Goal: Communication & Community: Participate in discussion

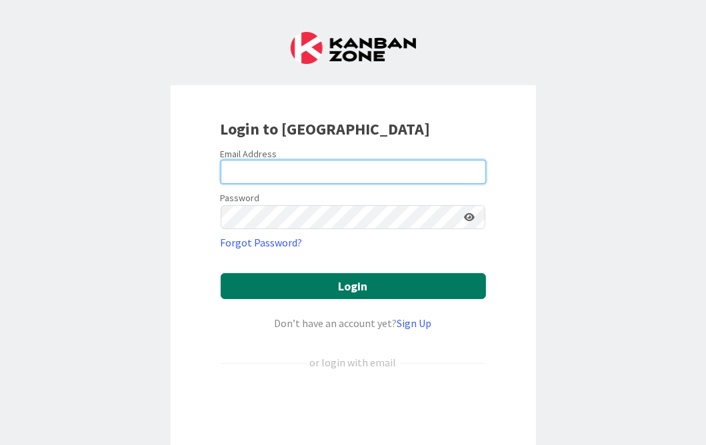
type input "[PERSON_NAME][EMAIL_ADDRESS][PERSON_NAME][DOMAIN_NAME][US_STATE]"
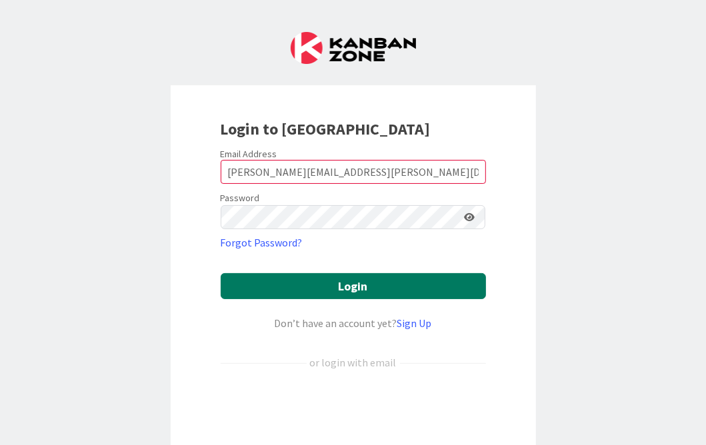
click at [296, 291] on button "Login" at bounding box center [353, 286] width 265 height 26
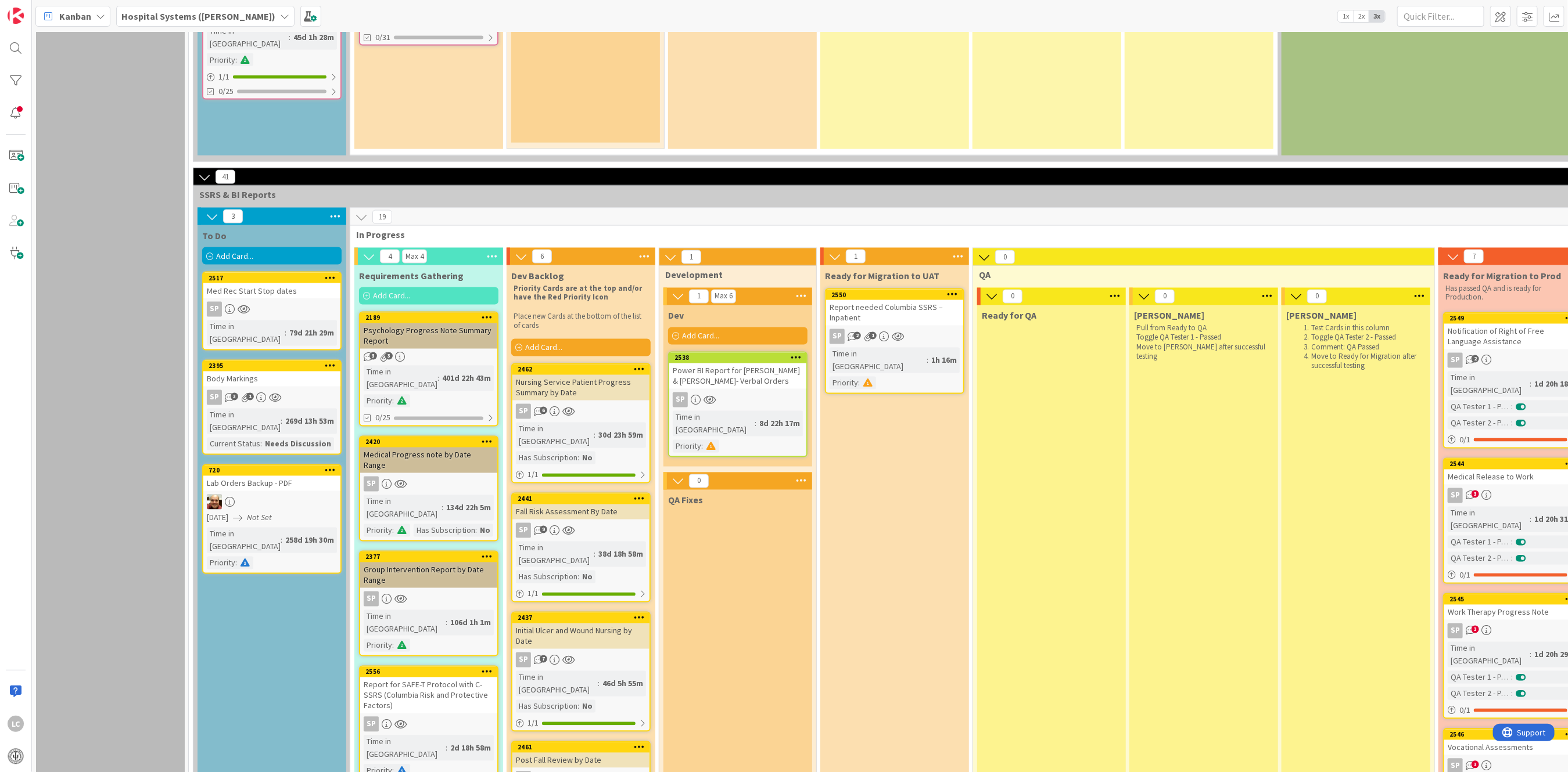
scroll to position [1394, 0]
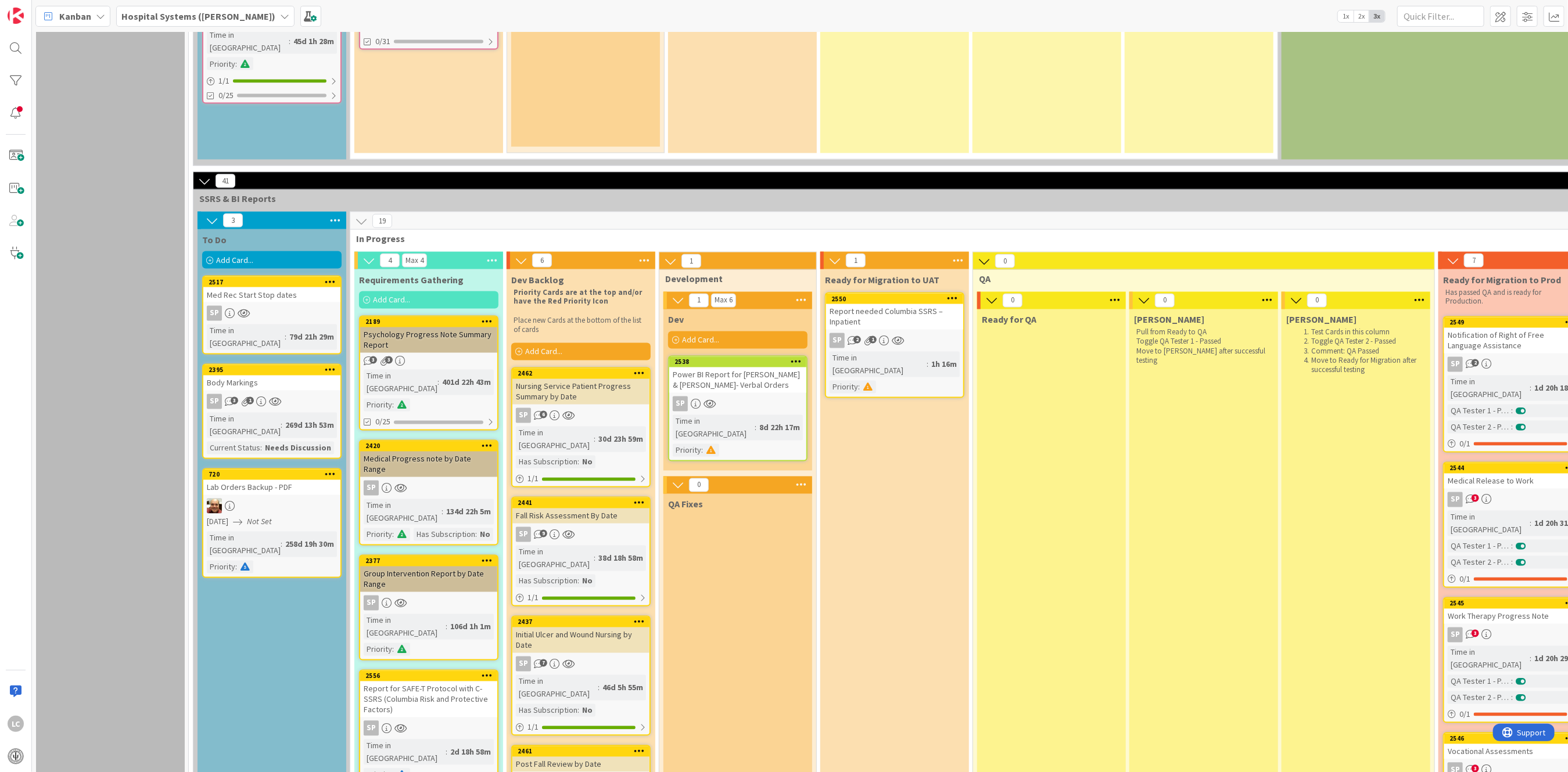
click at [614, 304] on div "Report needed Columbia SSRS – Inpatient" at bounding box center [894, 316] width 137 height 25
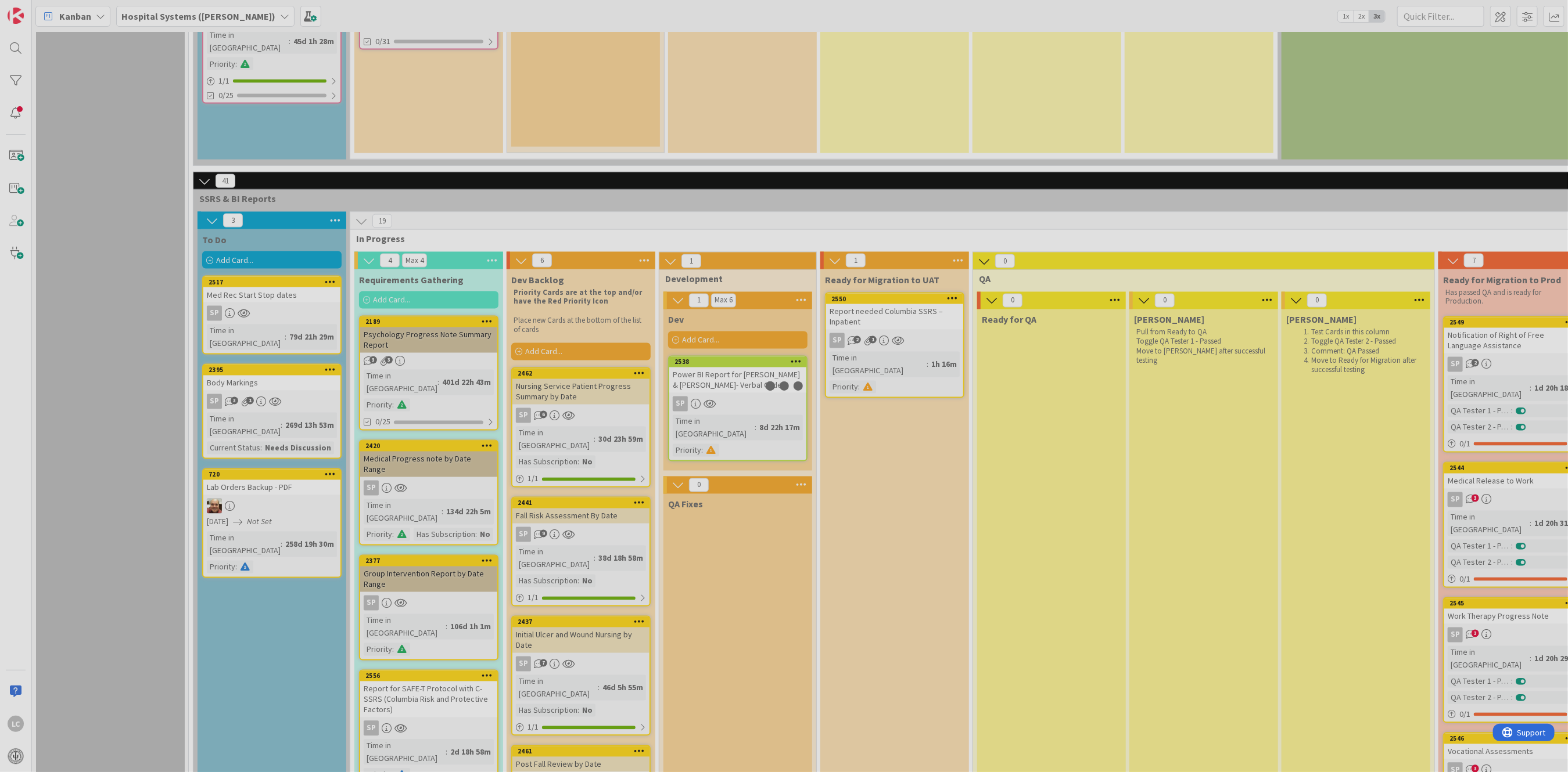
click at [614, 254] on div at bounding box center [784, 386] width 1568 height 772
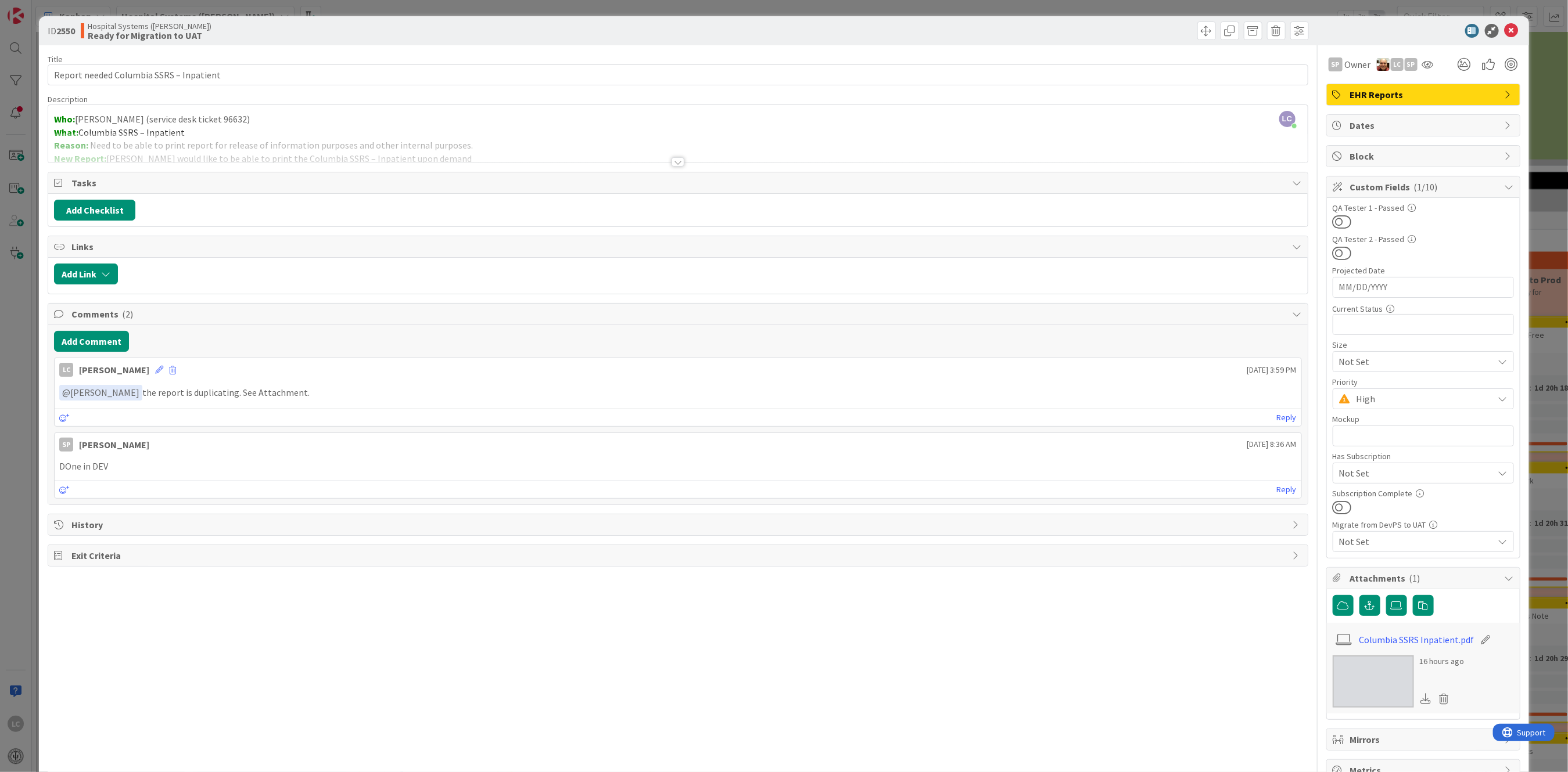
click at [614, 39] on div "ID 2550 Hospital Systems ([PERSON_NAME]) Ready for Migration to UAT" at bounding box center [784, 30] width 1490 height 29
click at [614, 28] on icon at bounding box center [1511, 30] width 14 height 14
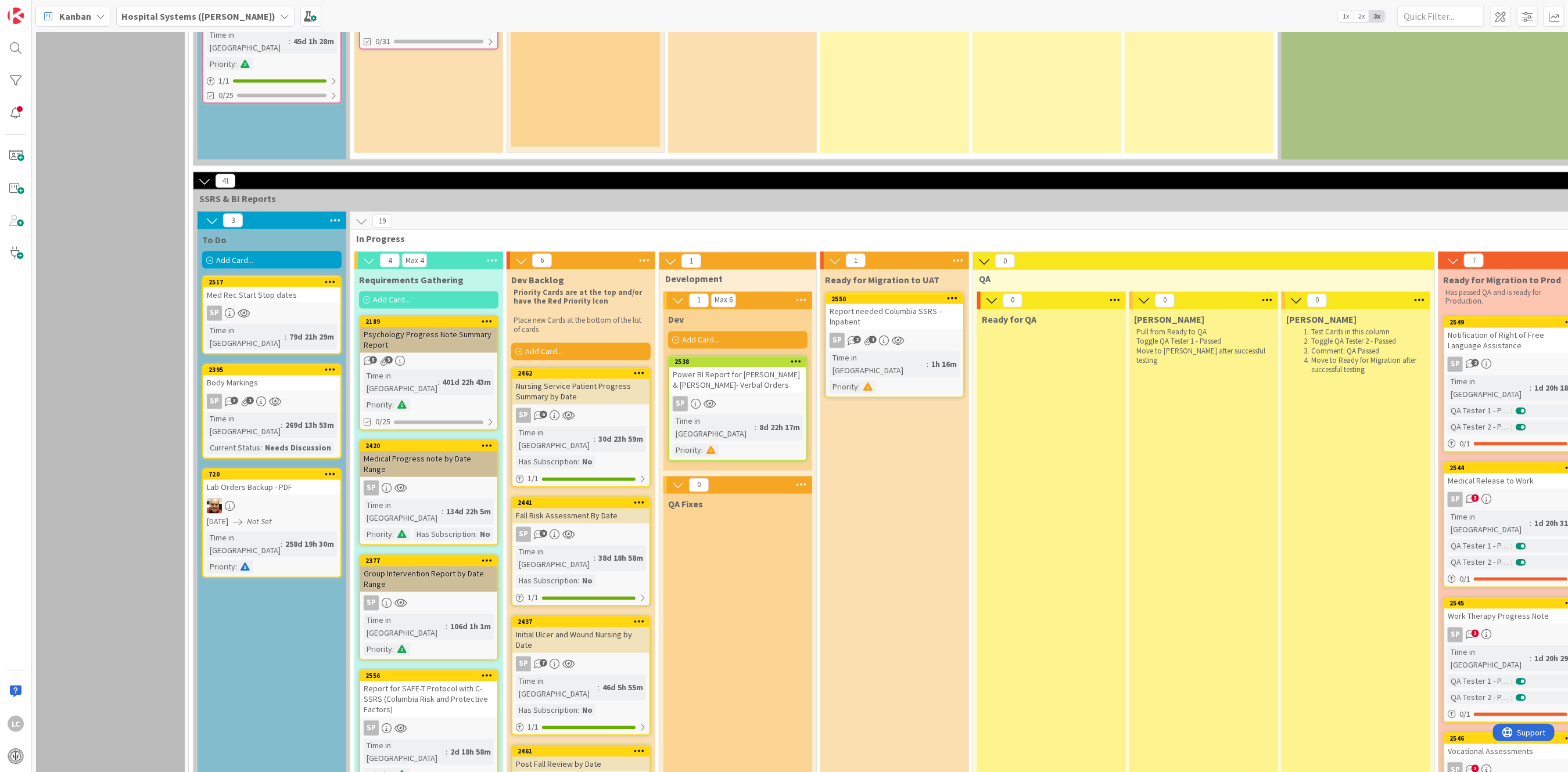
click at [614, 358] on div "1h 16m" at bounding box center [944, 364] width 31 height 13
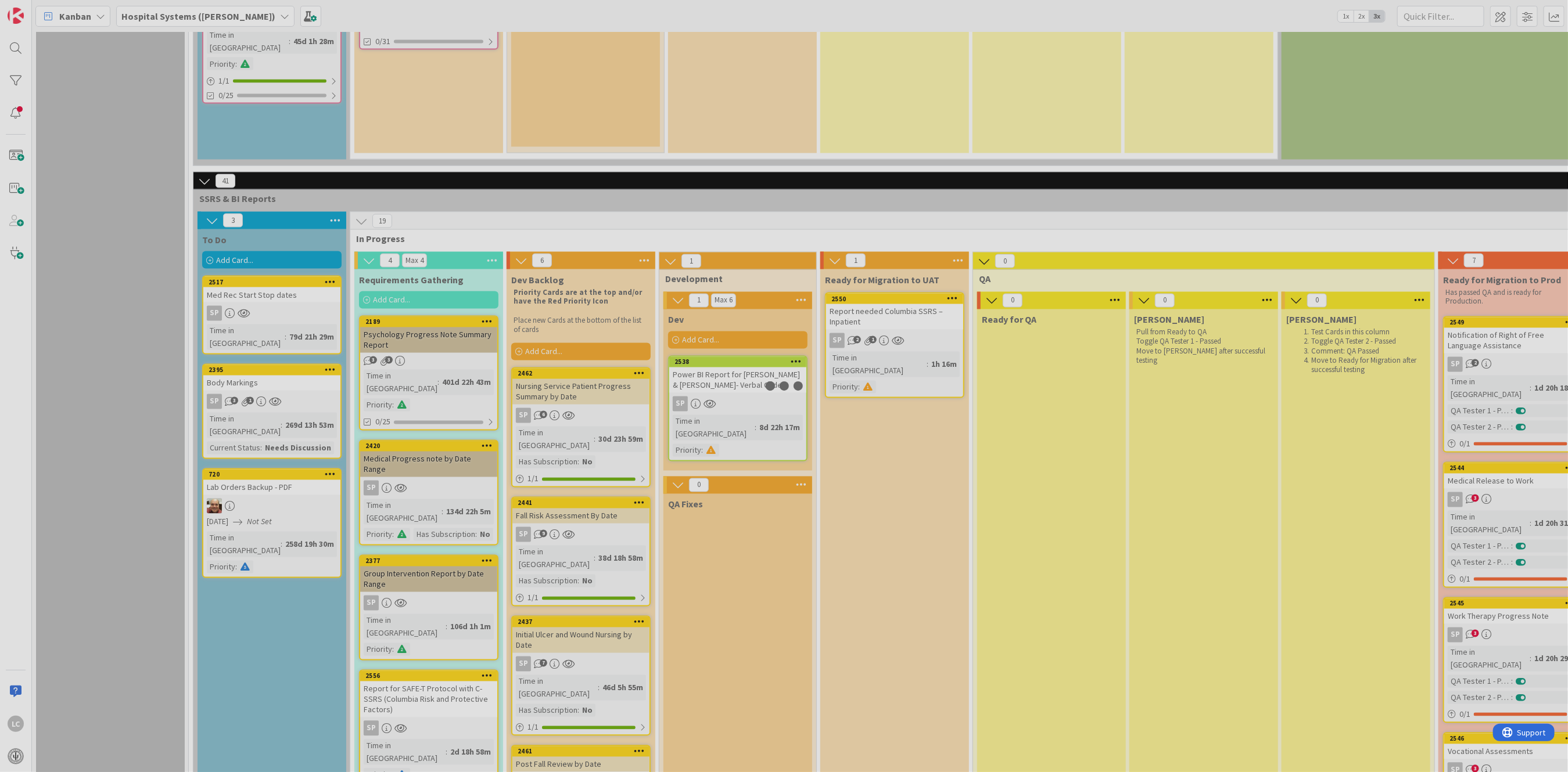
click at [614, 282] on div at bounding box center [784, 386] width 1568 height 772
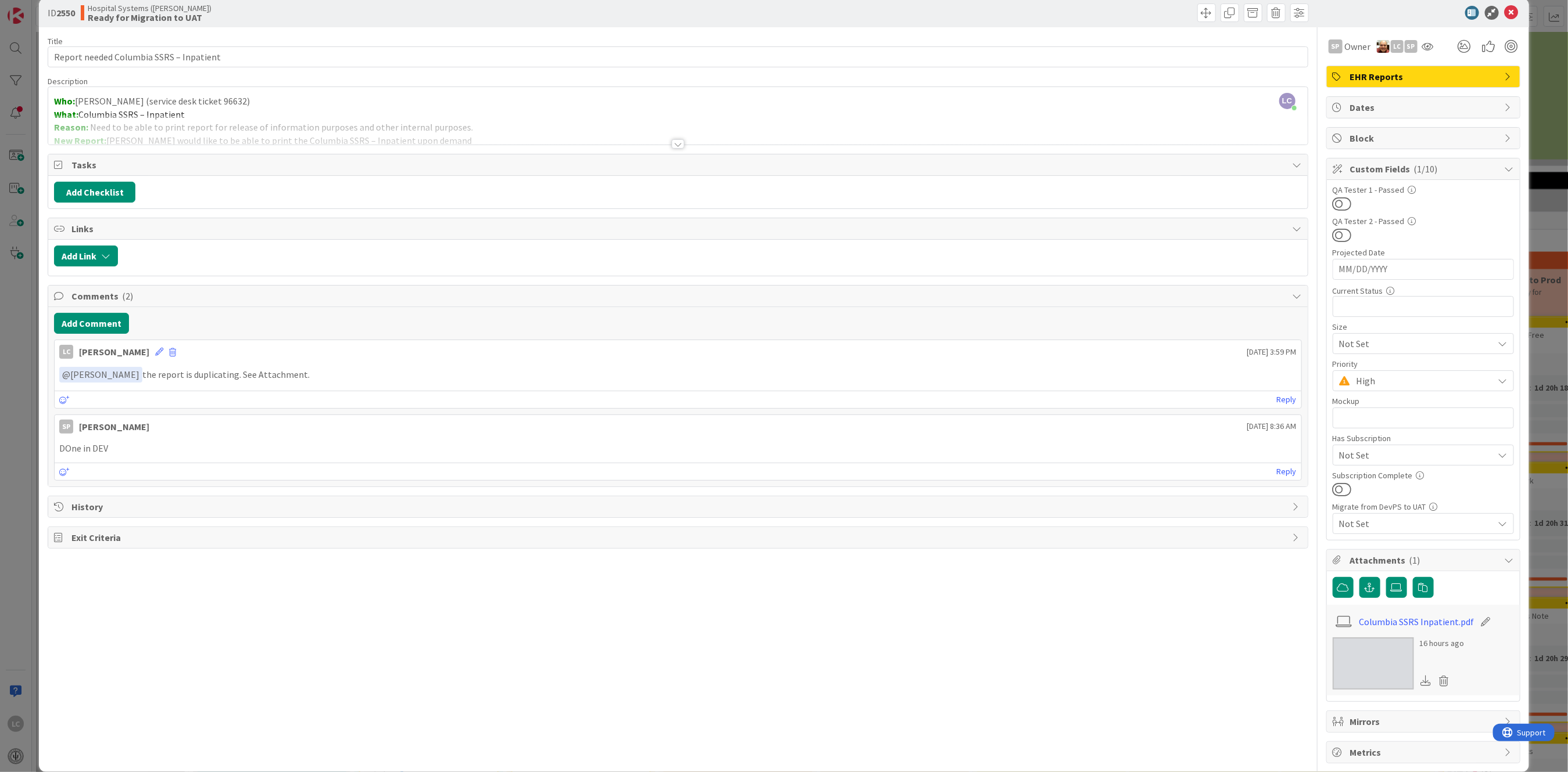
scroll to position [34, 0]
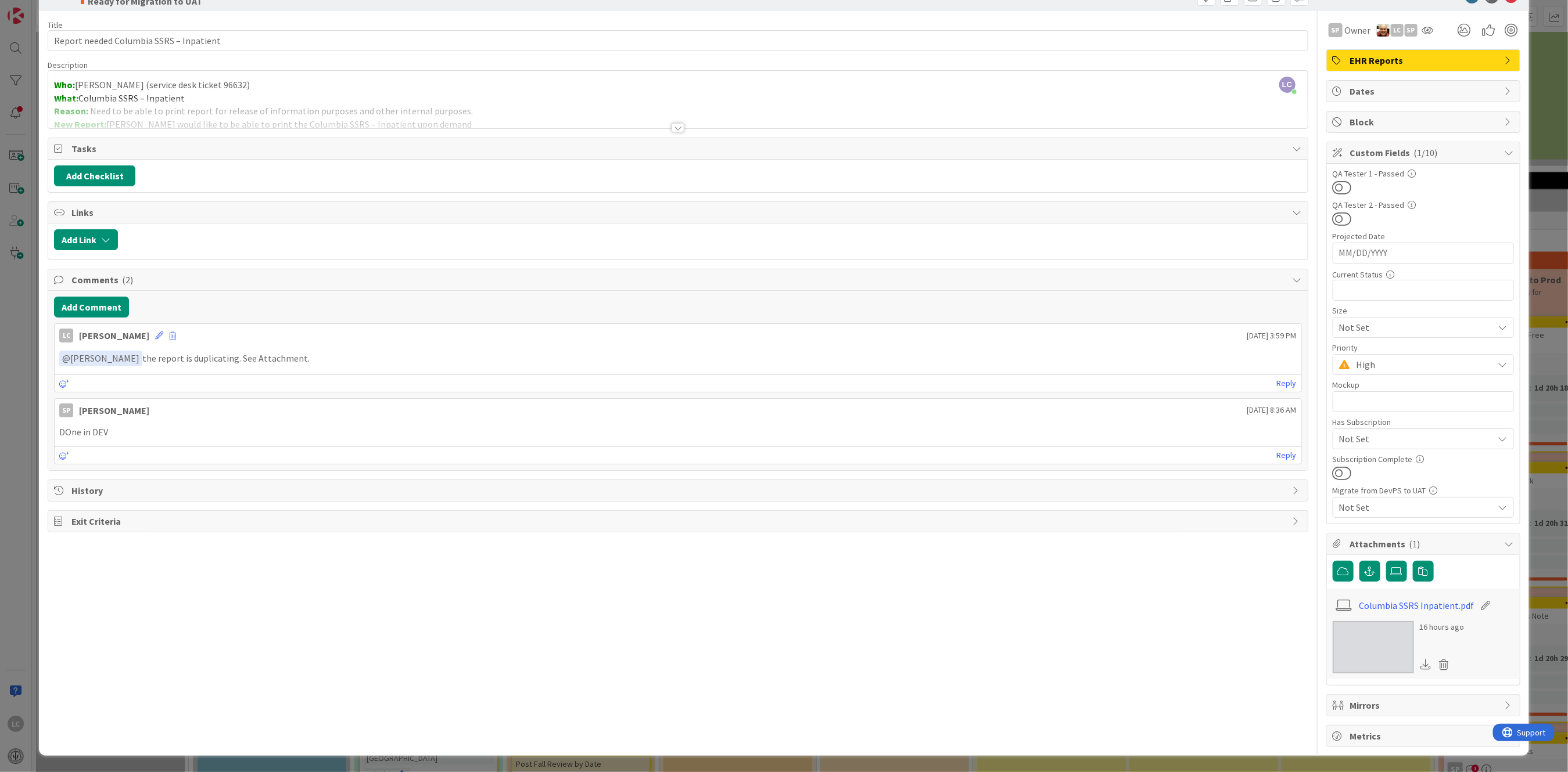
click at [614, 388] on span "Metrics" at bounding box center [1424, 736] width 149 height 14
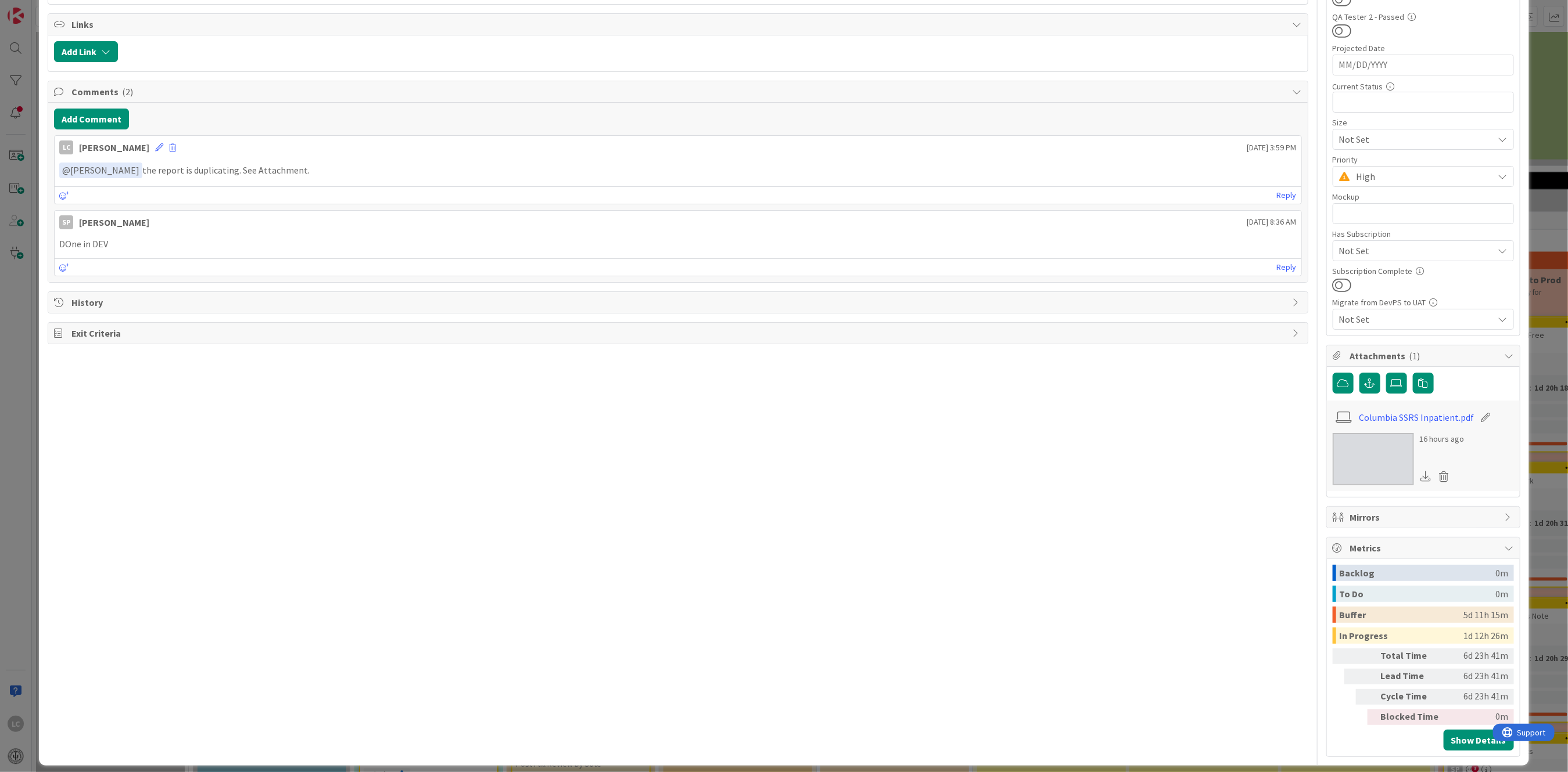
scroll to position [233, 0]
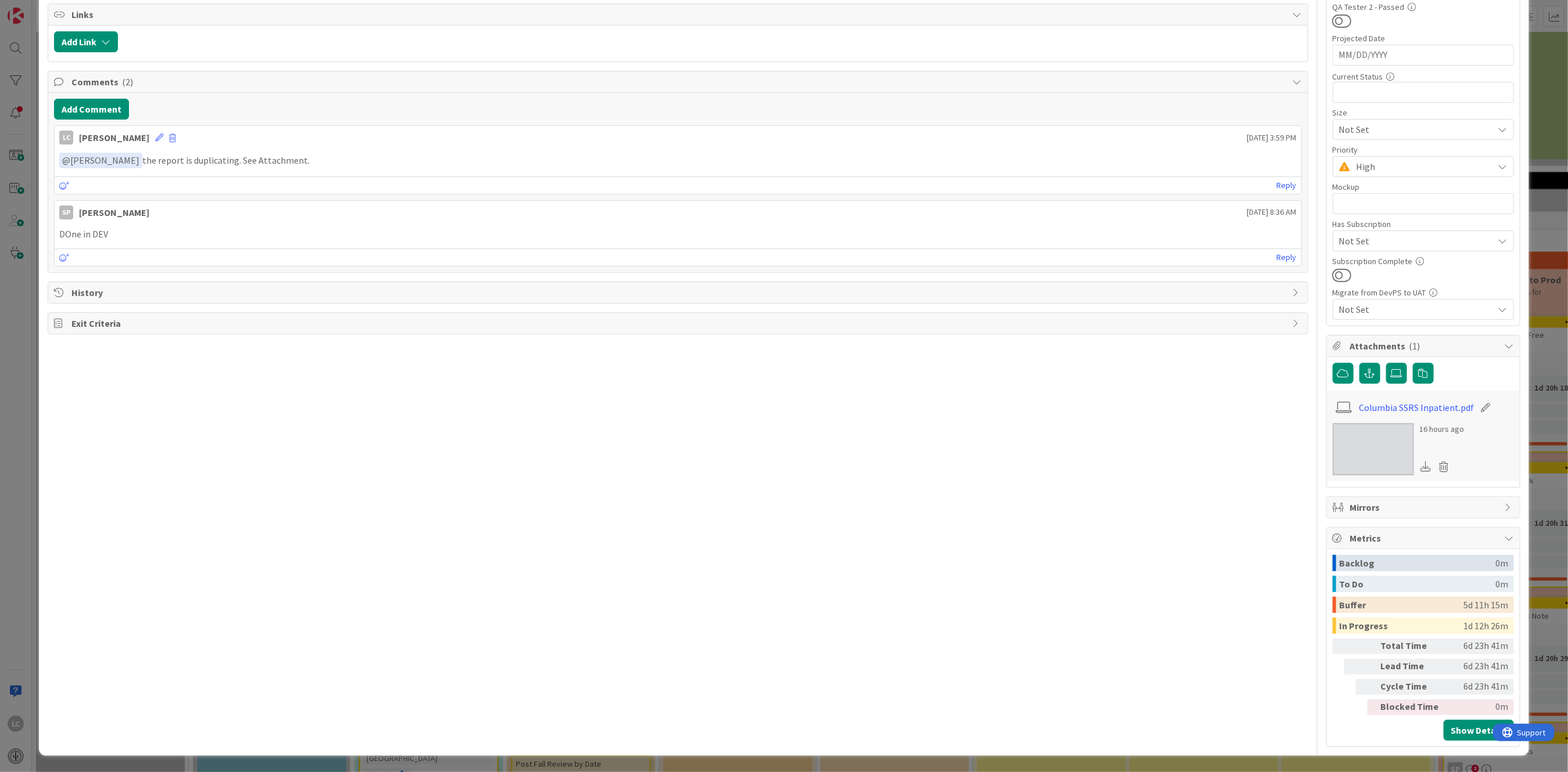
click at [614, 388] on icon at bounding box center [1338, 538] width 11 height 10
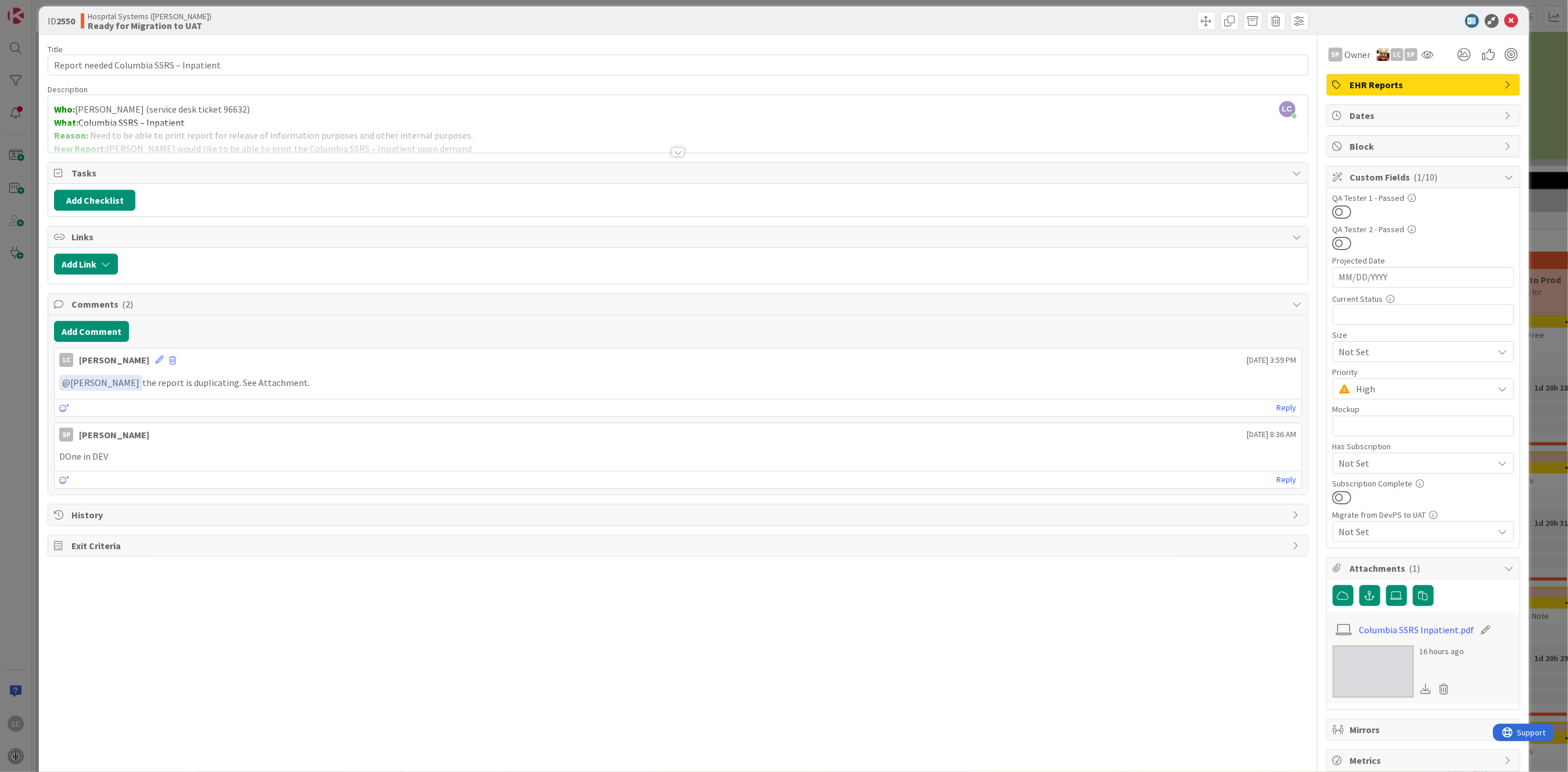
scroll to position [0, 0]
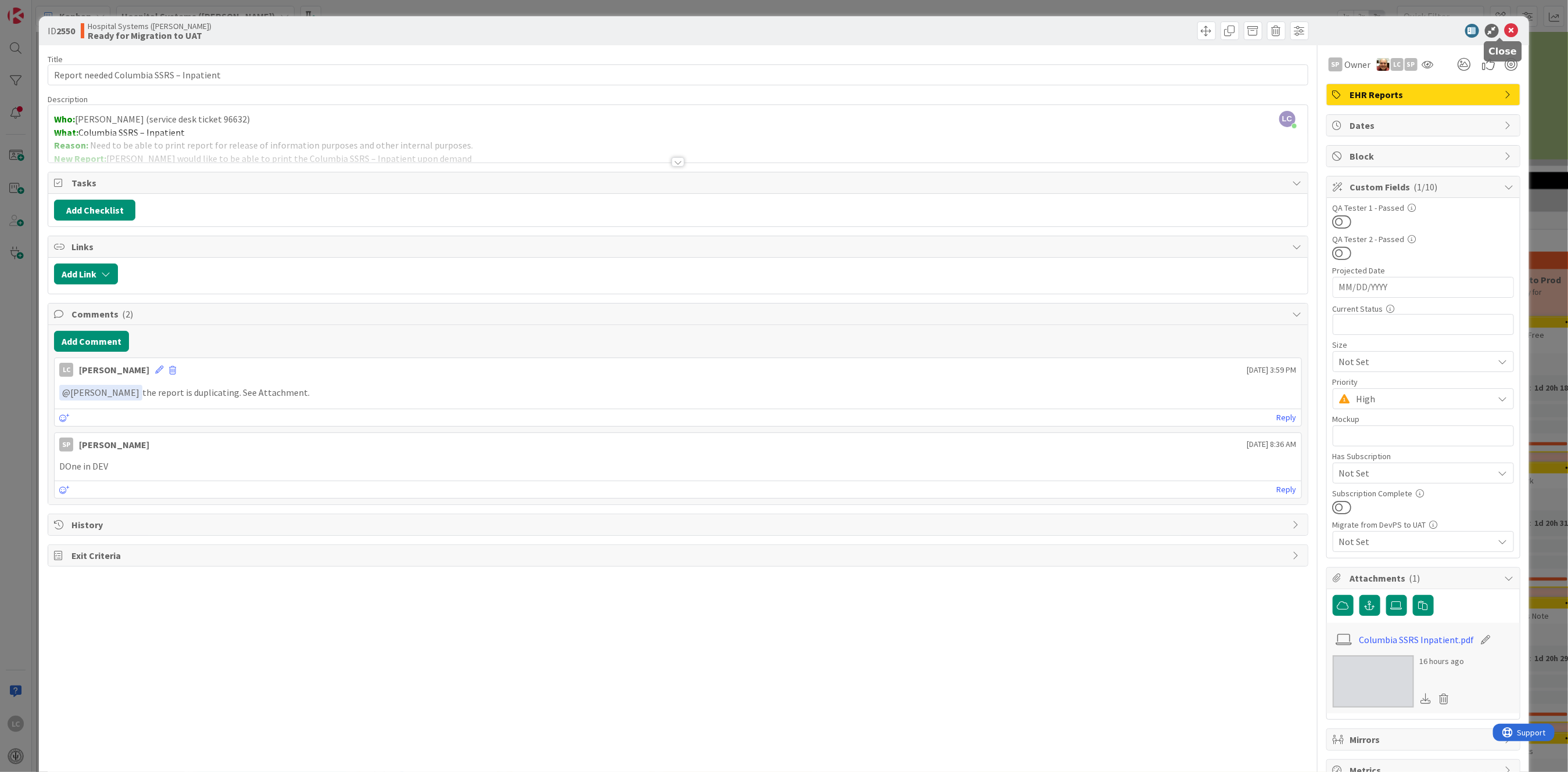
click at [614, 32] on icon at bounding box center [1511, 30] width 14 height 14
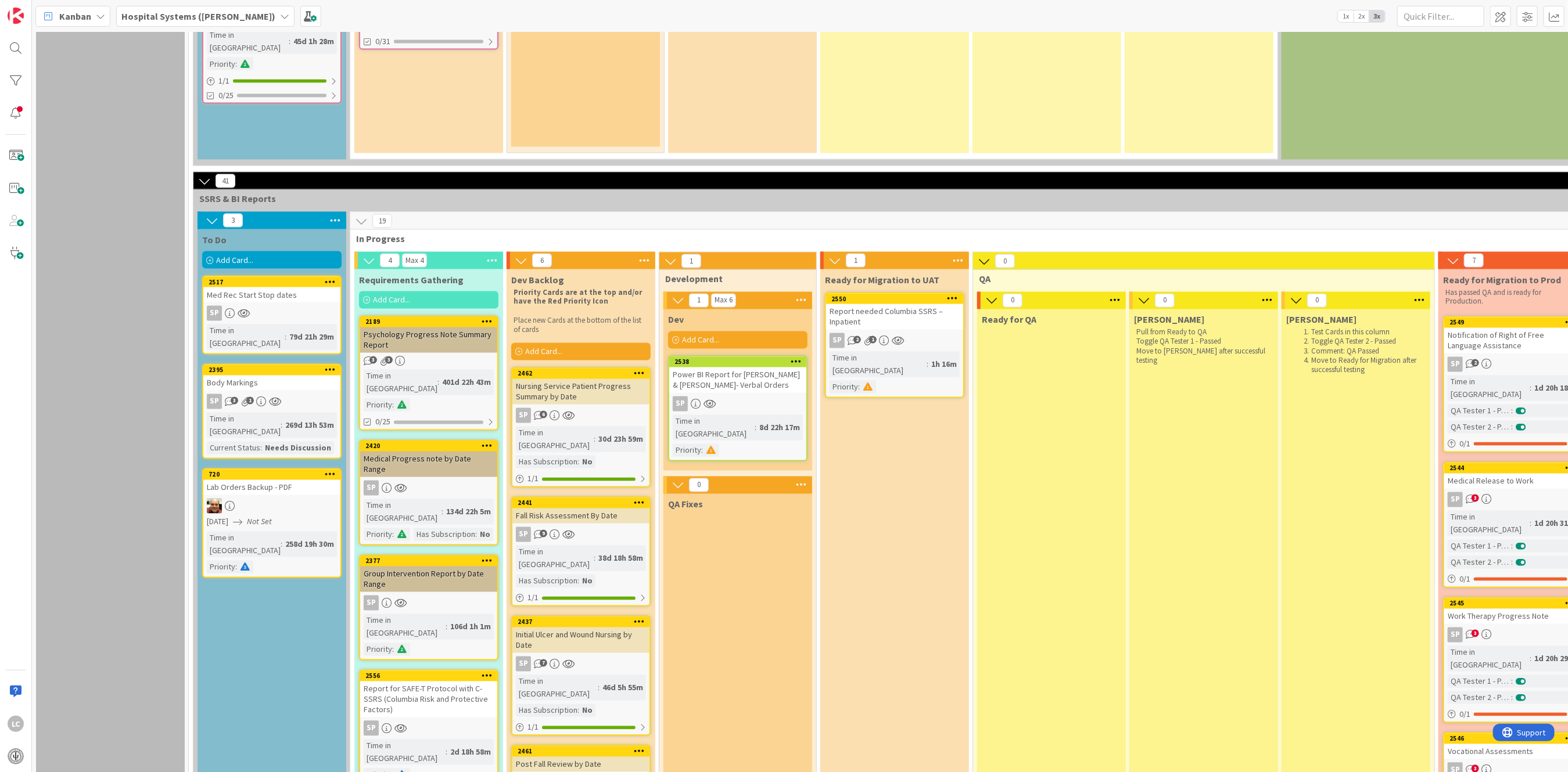
click at [614, 336] on icon "1" at bounding box center [867, 341] width 10 height 10
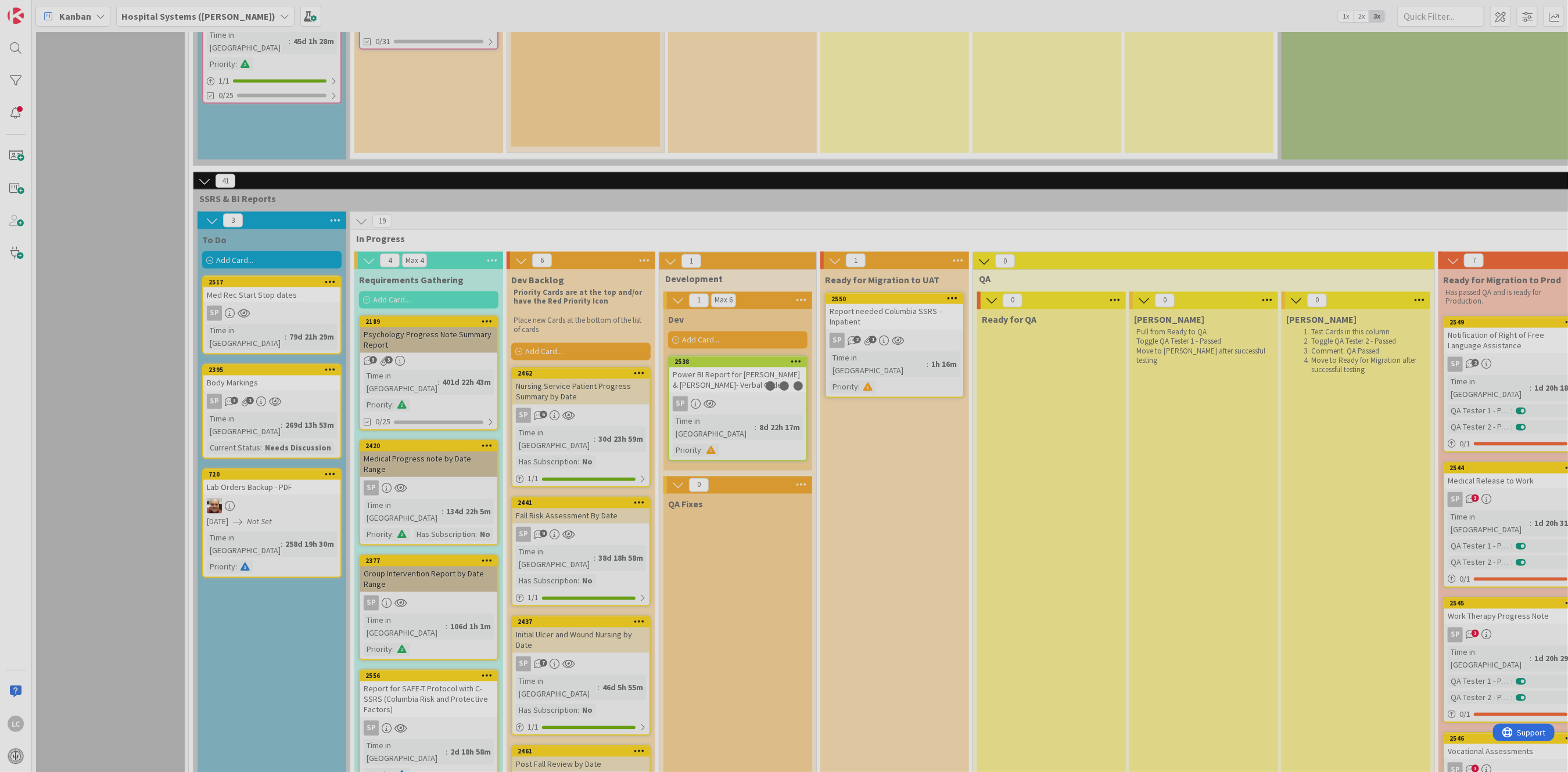
click at [614, 266] on div at bounding box center [784, 386] width 1568 height 772
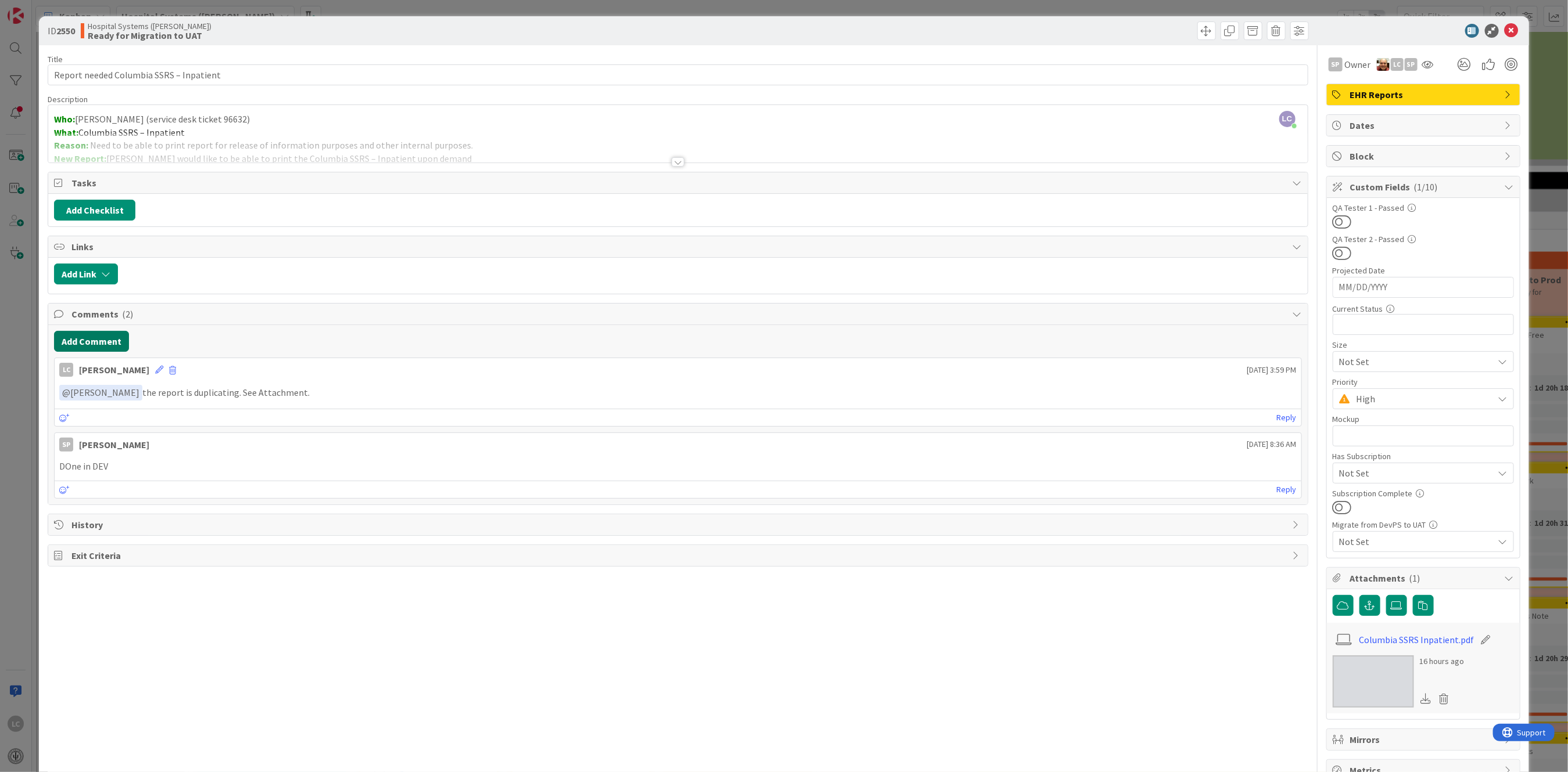
click at [76, 339] on button "Add Comment" at bounding box center [92, 342] width 75 height 21
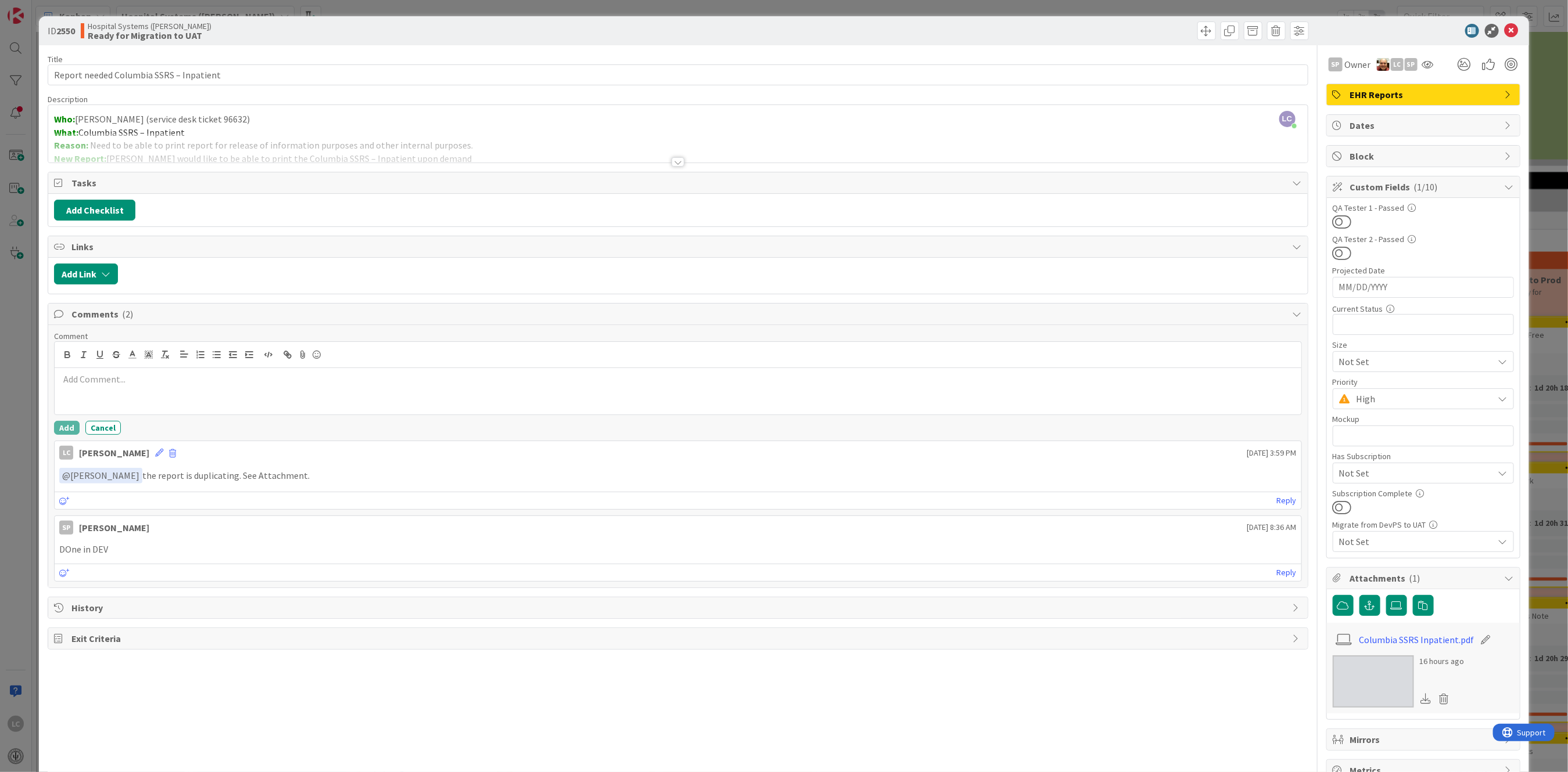
click at [71, 374] on p at bounding box center [677, 379] width 1237 height 13
click at [102, 388] on li "SP [PERSON_NAME]" at bounding box center [153, 402] width 185 height 22
click at [373, 383] on p "﻿ @ [PERSON_NAME] ﻿ I tested the report in Dev and it's blank. Not sure what ha…" at bounding box center [677, 381] width 1237 height 16
click at [375, 381] on p "﻿ @ [PERSON_NAME] ﻿ I tested the report in Dev and it's blank. Not sure what ha…" at bounding box center [677, 381] width 1237 height 16
click at [129, 382] on p "﻿ @ [PERSON_NAME] ﻿ I tested the report in Dev and it's blank. Not sure what ha…" at bounding box center [677, 381] width 1237 height 16
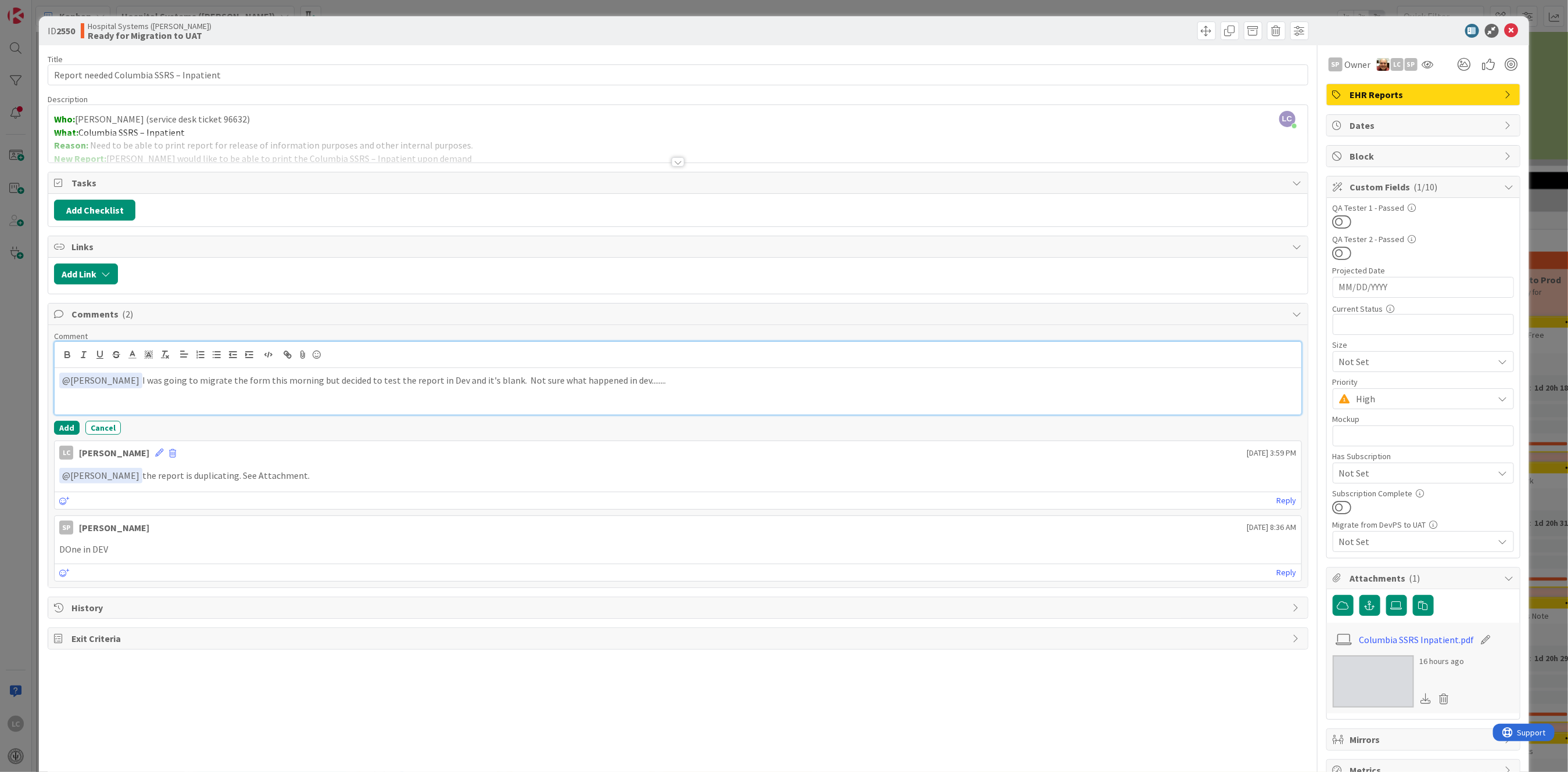
click at [227, 379] on p "﻿ @ [PERSON_NAME] ﻿ I was going to migrate the form this morning but decided to…" at bounding box center [677, 381] width 1237 height 16
click at [393, 379] on p "﻿ @ [PERSON_NAME] ﻿ I was going to migrate the reports this morning but decided…" at bounding box center [677, 381] width 1237 height 16
click at [64, 388] on button "Add" at bounding box center [66, 428] width 25 height 14
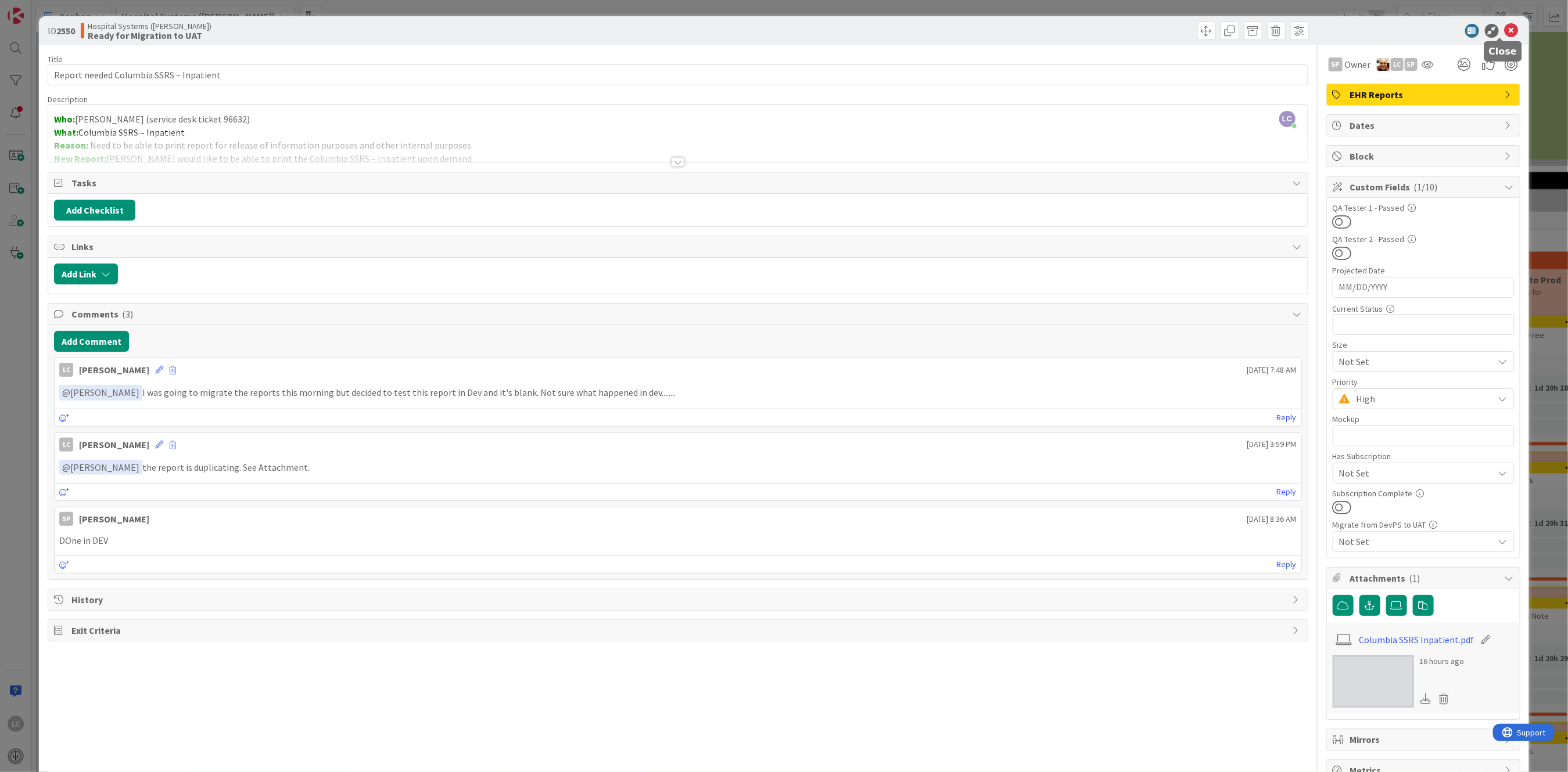
click at [614, 27] on icon at bounding box center [1511, 30] width 14 height 14
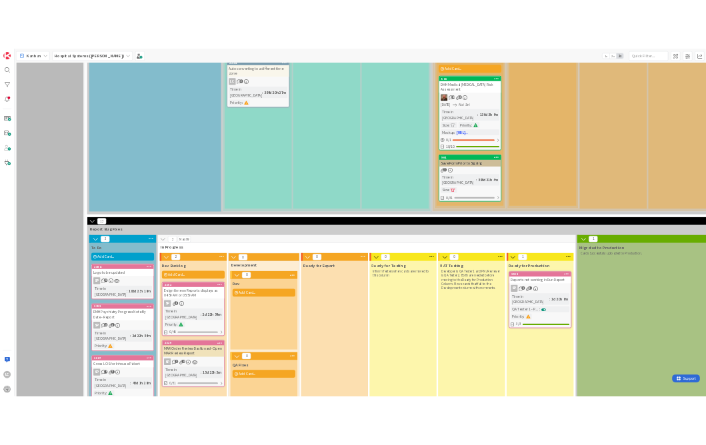
scroll to position [444, 0]
